Goal: Check status: Check status

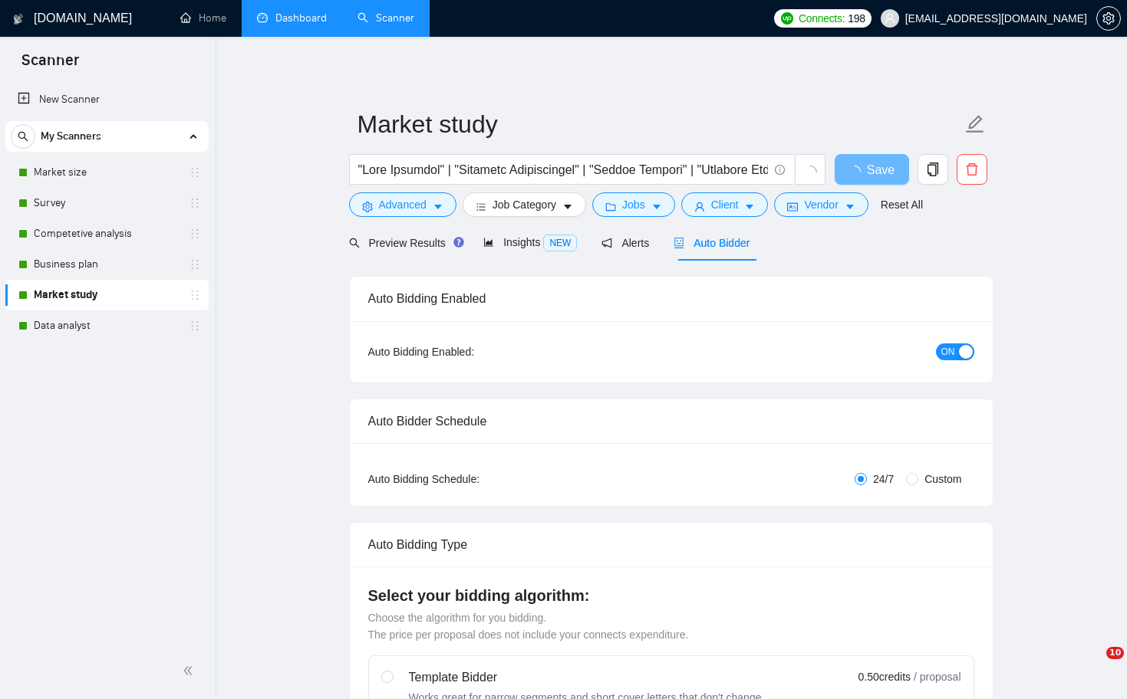
click at [306, 16] on link "Dashboard" at bounding box center [292, 18] width 70 height 13
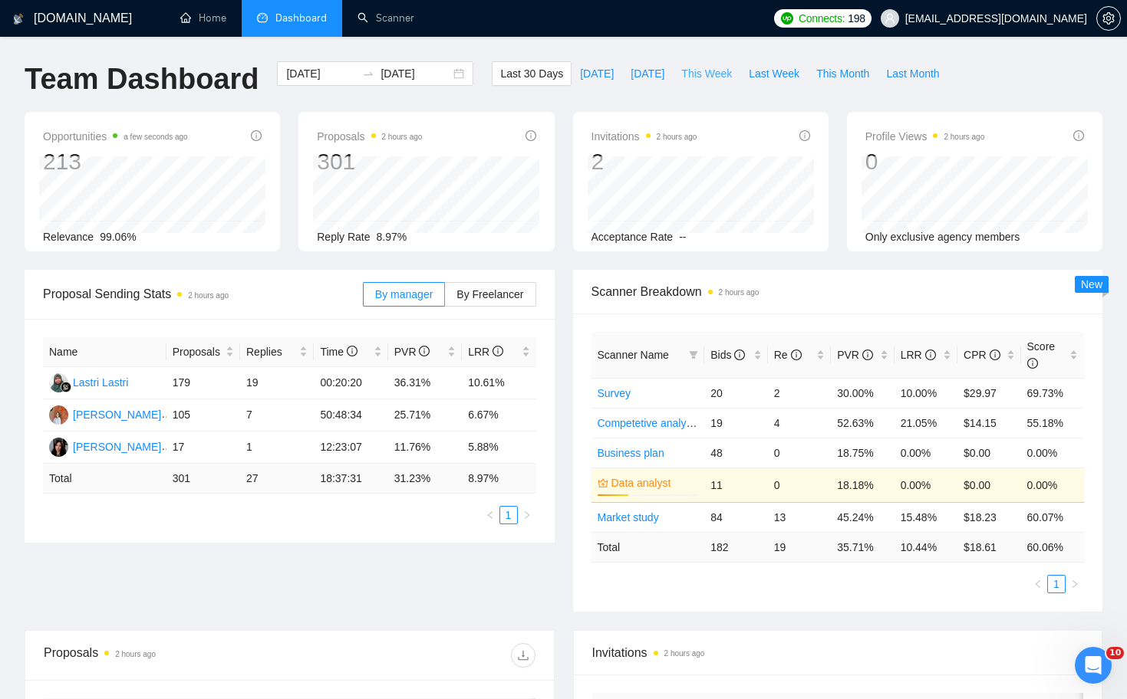
click at [710, 69] on span "This Week" at bounding box center [706, 73] width 51 height 17
type input "[DATE]"
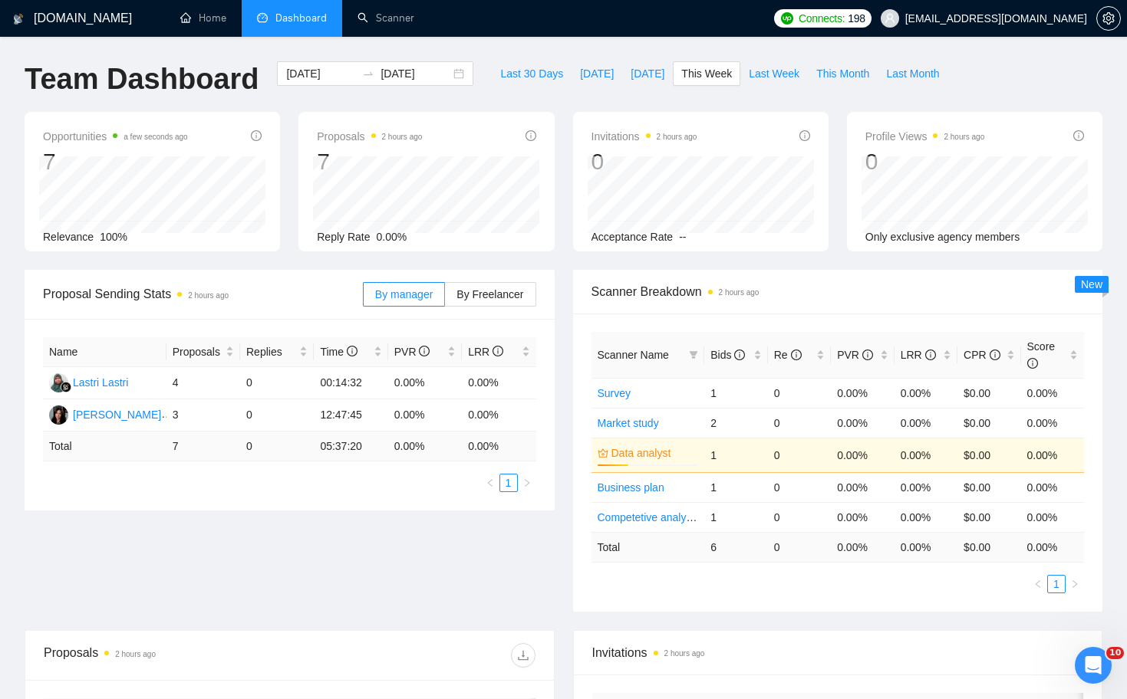
click at [413, 524] on div "Proposal Sending Stats 2 hours ago By manager By Freelancer Name Proposals Repl…" at bounding box center [563, 450] width 1096 height 360
click at [413, 525] on div "Proposal Sending Stats 2 hours ago By manager By Freelancer Name Proposals Repl…" at bounding box center [563, 450] width 1096 height 360
